Goal: Find specific page/section: Find specific page/section

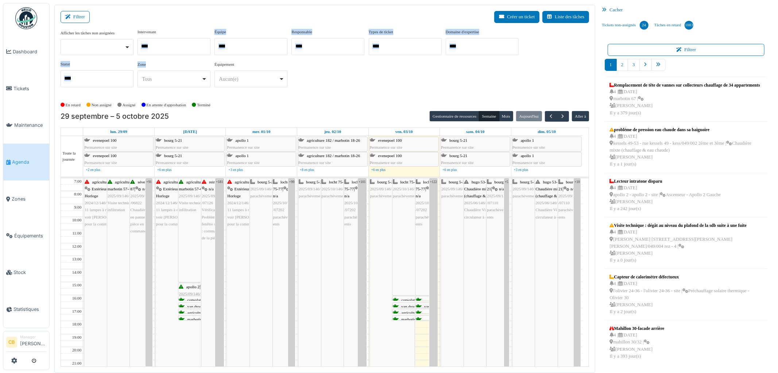
click at [345, 81] on div "Afficher les tâches non assignées Oui Non Intervenant [PERSON_NAME] [PERSON_NAM…" at bounding box center [325, 61] width 529 height 64
click at [26, 158] on span "Agenda" at bounding box center [29, 161] width 34 height 7
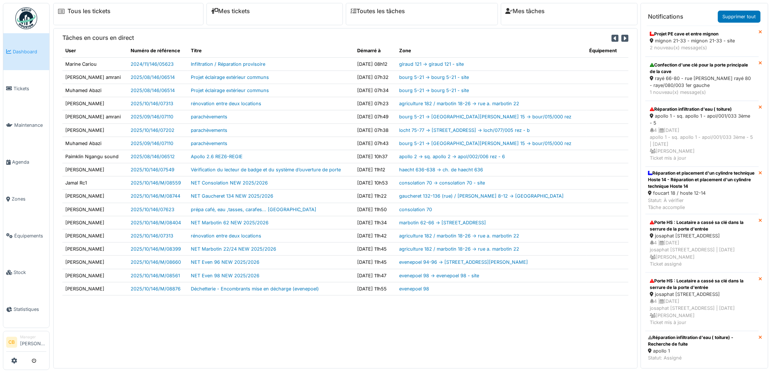
click at [27, 15] on img at bounding box center [26, 18] width 22 height 22
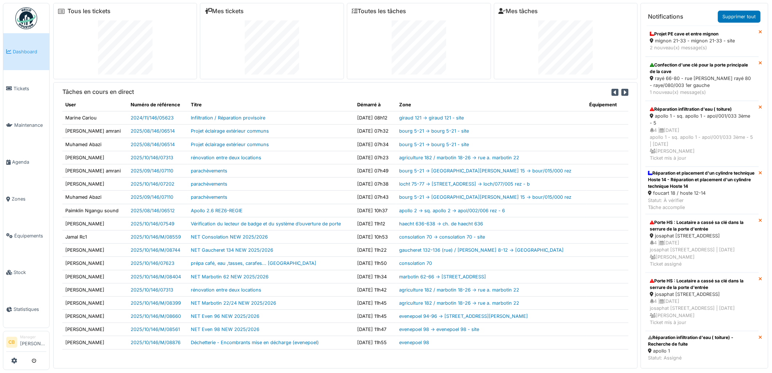
scroll to position [5, 0]
